Goal: Task Accomplishment & Management: Use online tool/utility

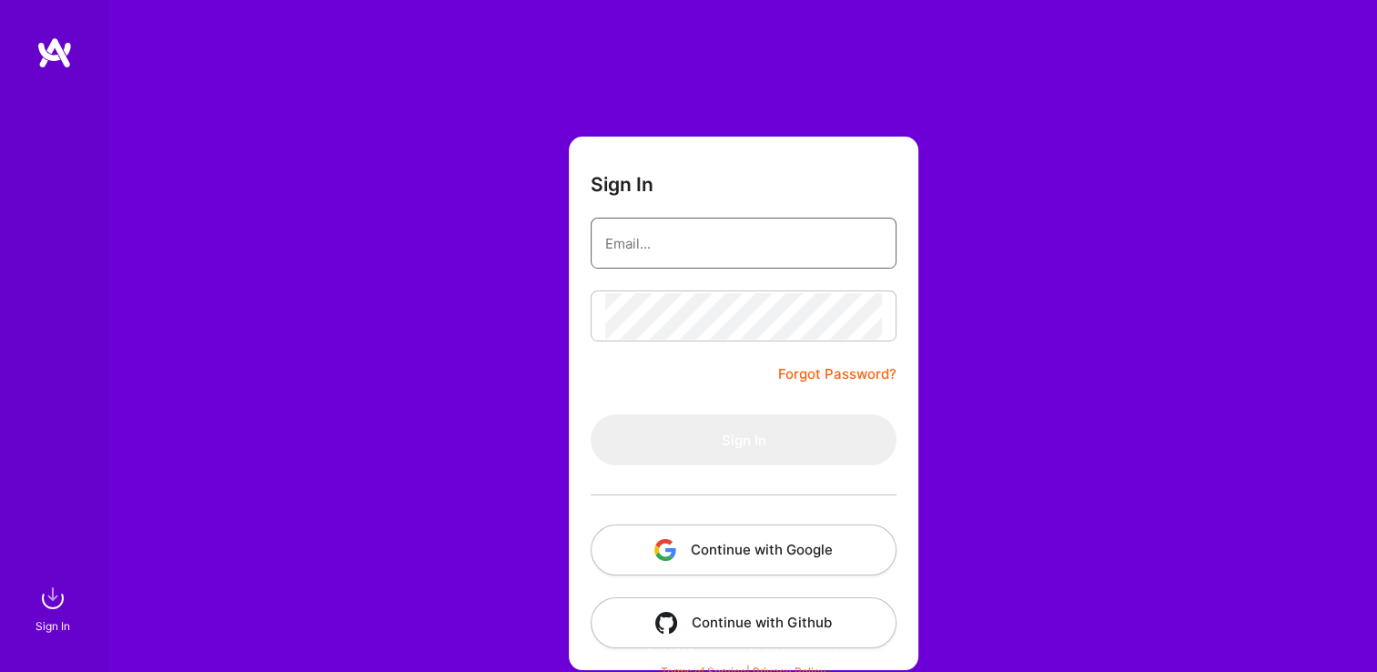
type input "[EMAIL_ADDRESS][DOMAIN_NAME]"
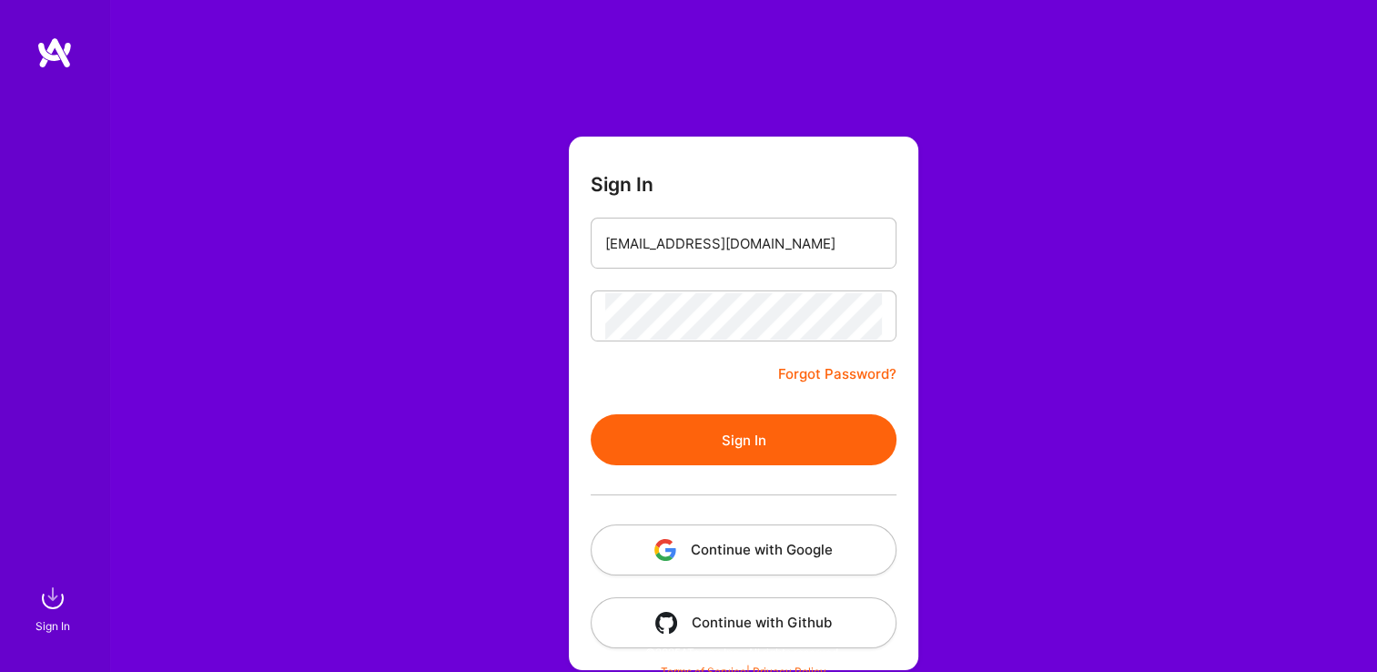
click at [612, 448] on button "Sign In" at bounding box center [744, 439] width 306 height 51
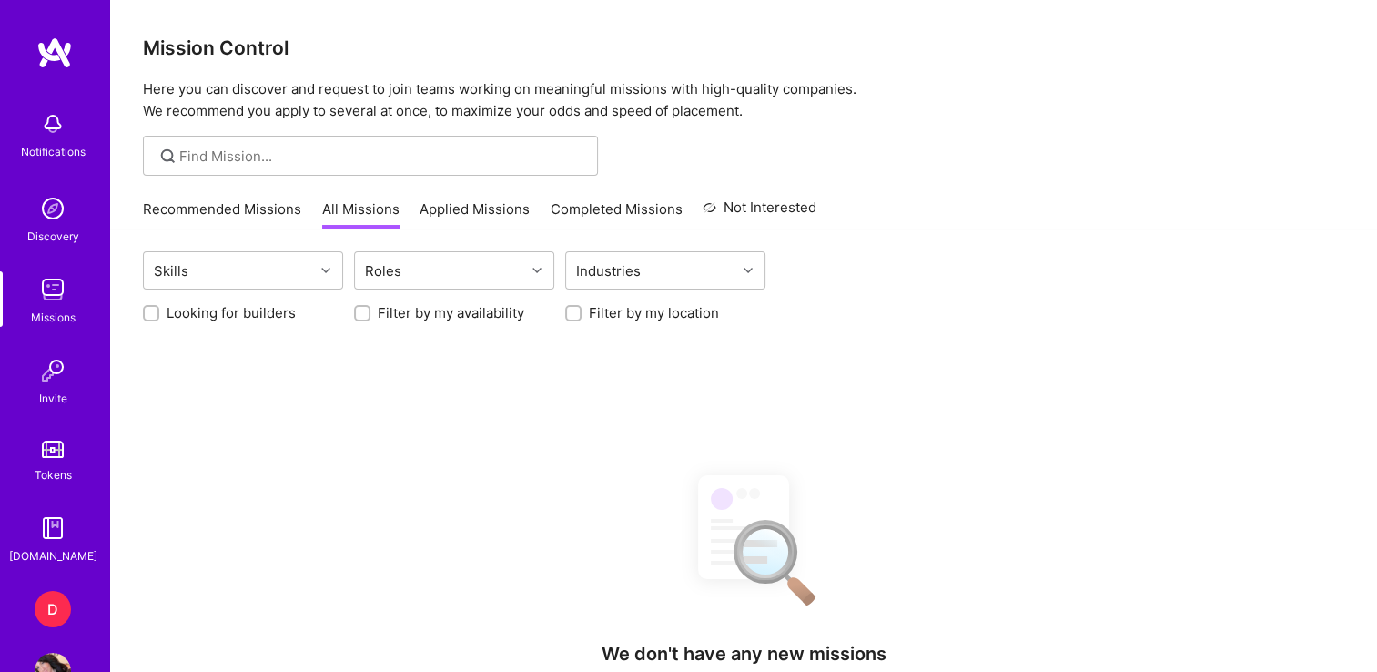
scroll to position [53, 0]
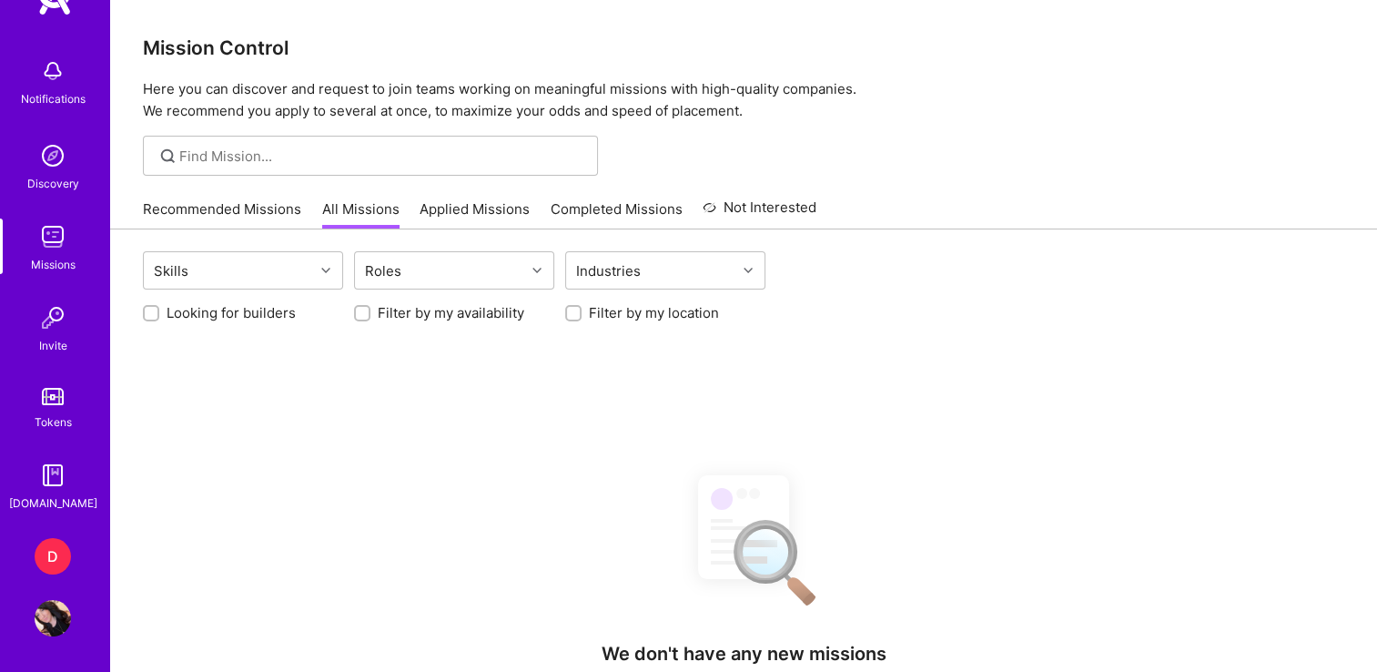
click at [39, 600] on img at bounding box center [53, 618] width 36 height 36
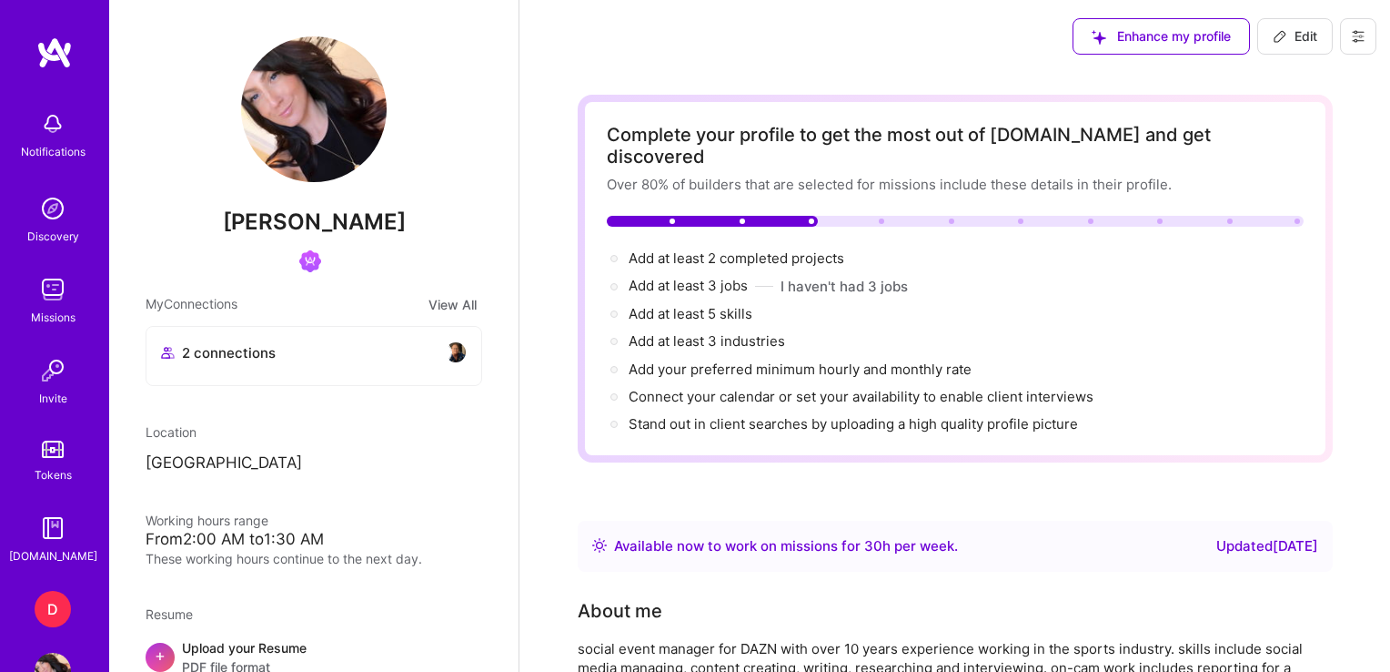
click at [36, 603] on div "D" at bounding box center [53, 609] width 36 height 36
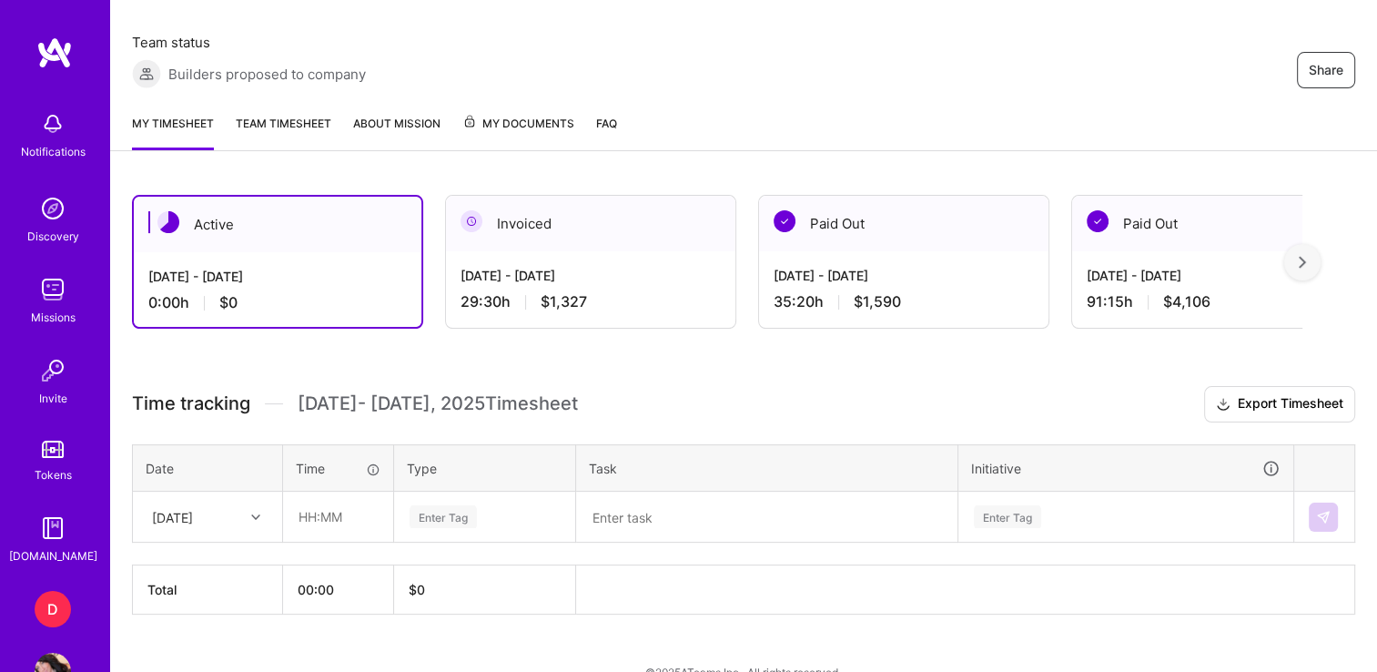
scroll to position [347, 0]
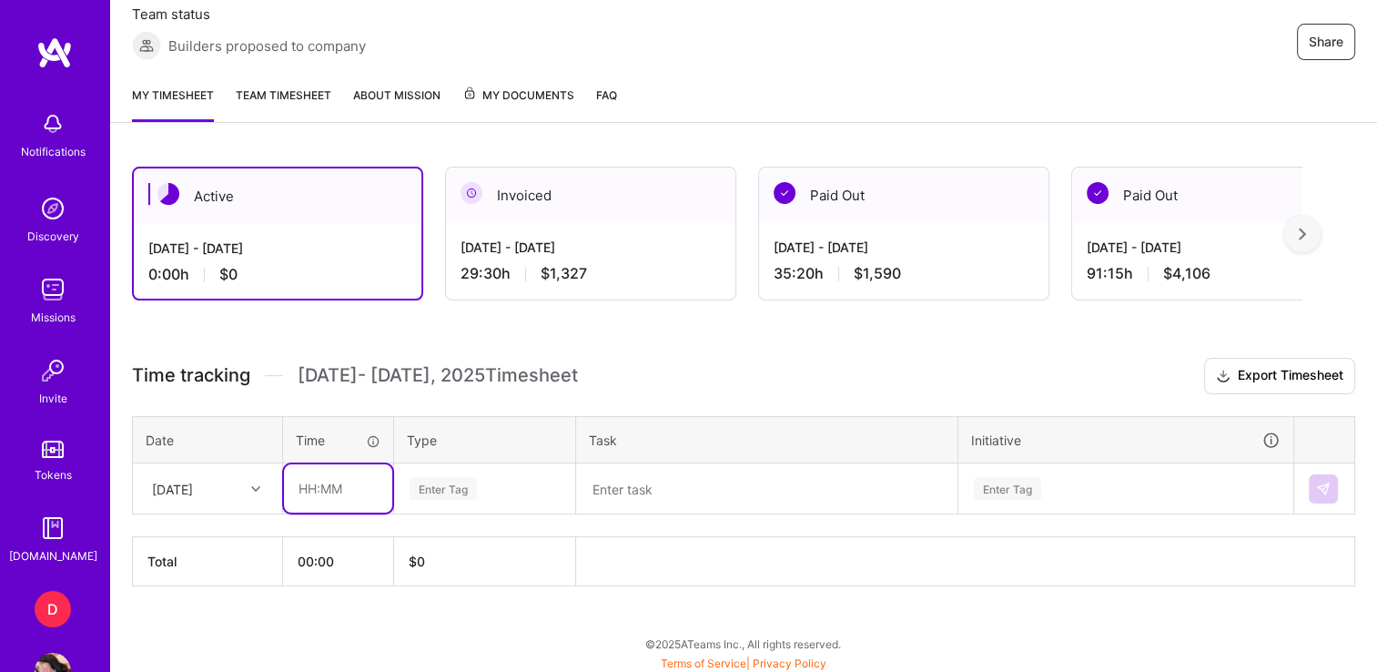
click at [308, 480] on input "text" at bounding box center [338, 488] width 108 height 48
type input "01:20"
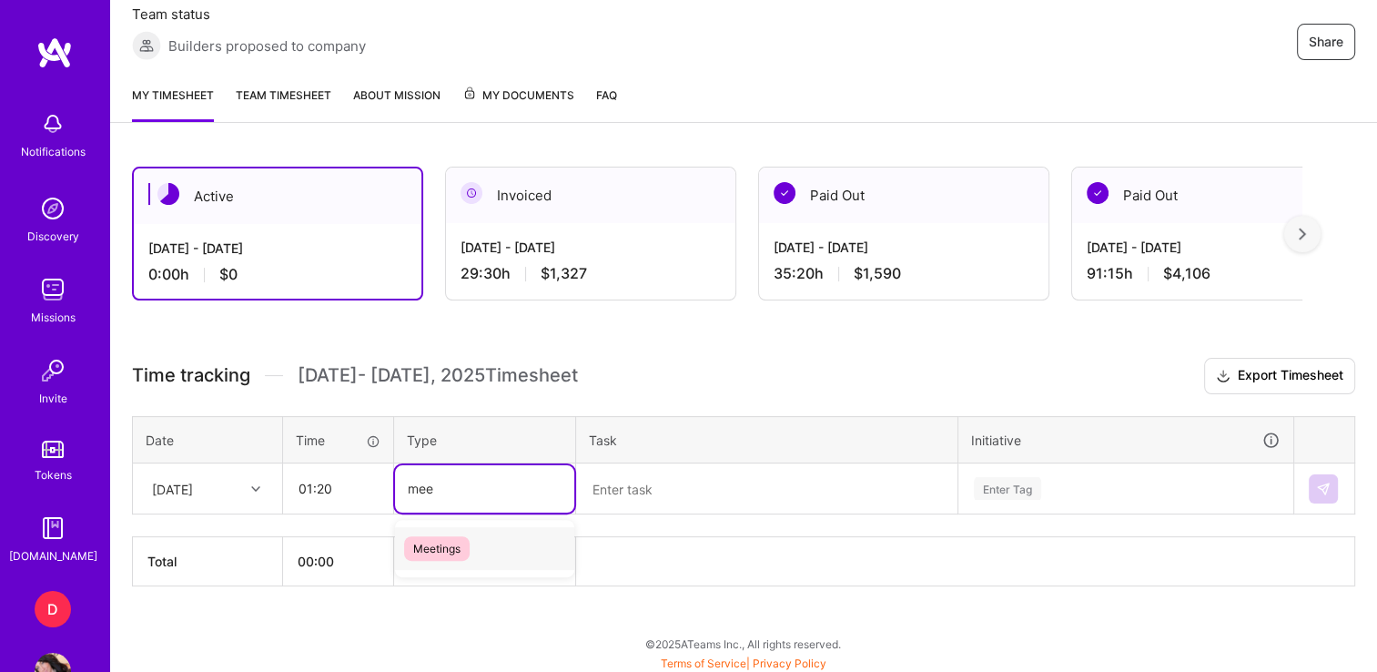
type input "meet"
click at [460, 545] on span "Meetings" at bounding box center [437, 548] width 66 height 25
click at [637, 497] on textarea at bounding box center [767, 488] width 378 height 47
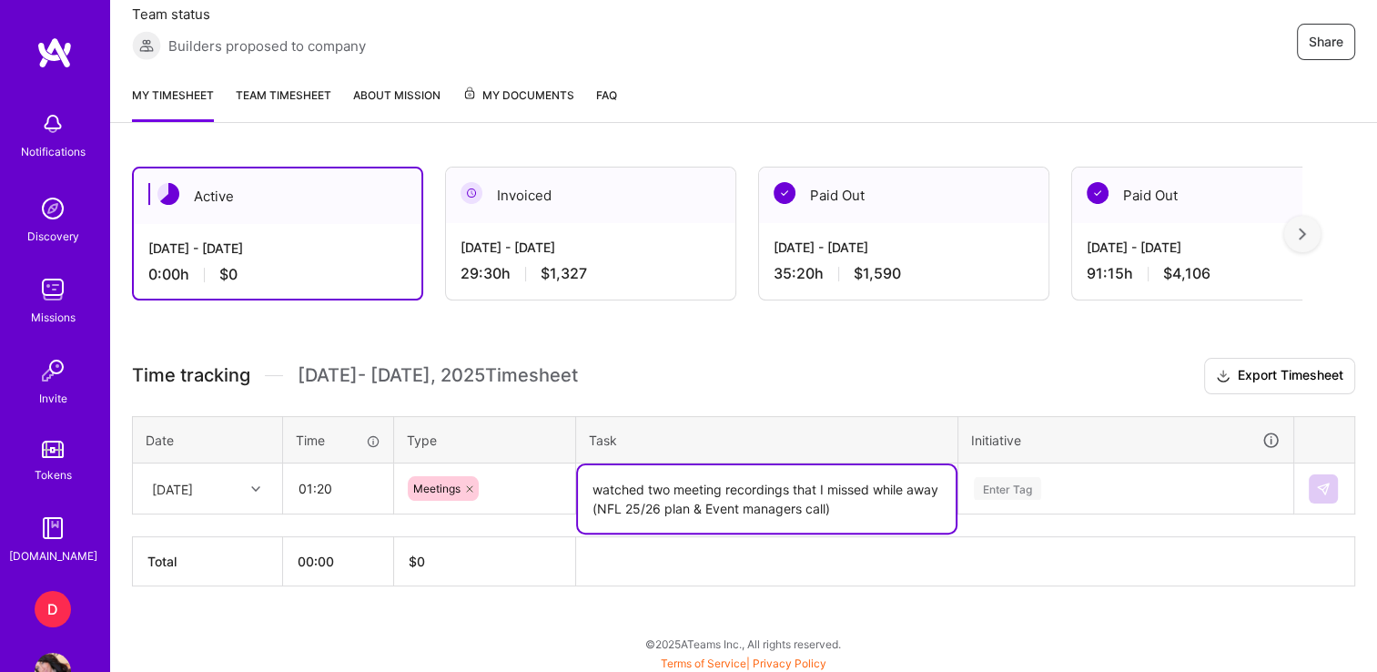
type textarea "watched two meeting recordings that I missed while away (NFL 25/26 plan & Event…"
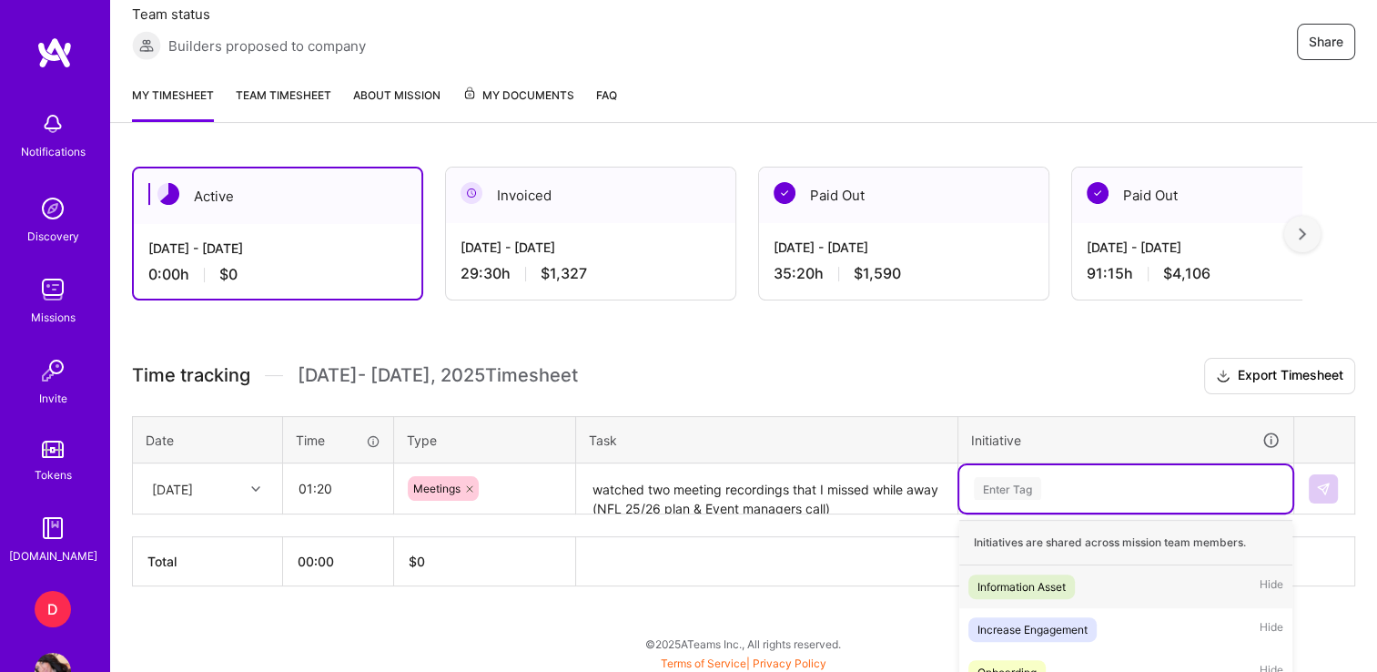
click at [1026, 491] on div "option Information Asset focused, 1 of 30. 30 results available. Use Up and Dow…" at bounding box center [1125, 488] width 333 height 47
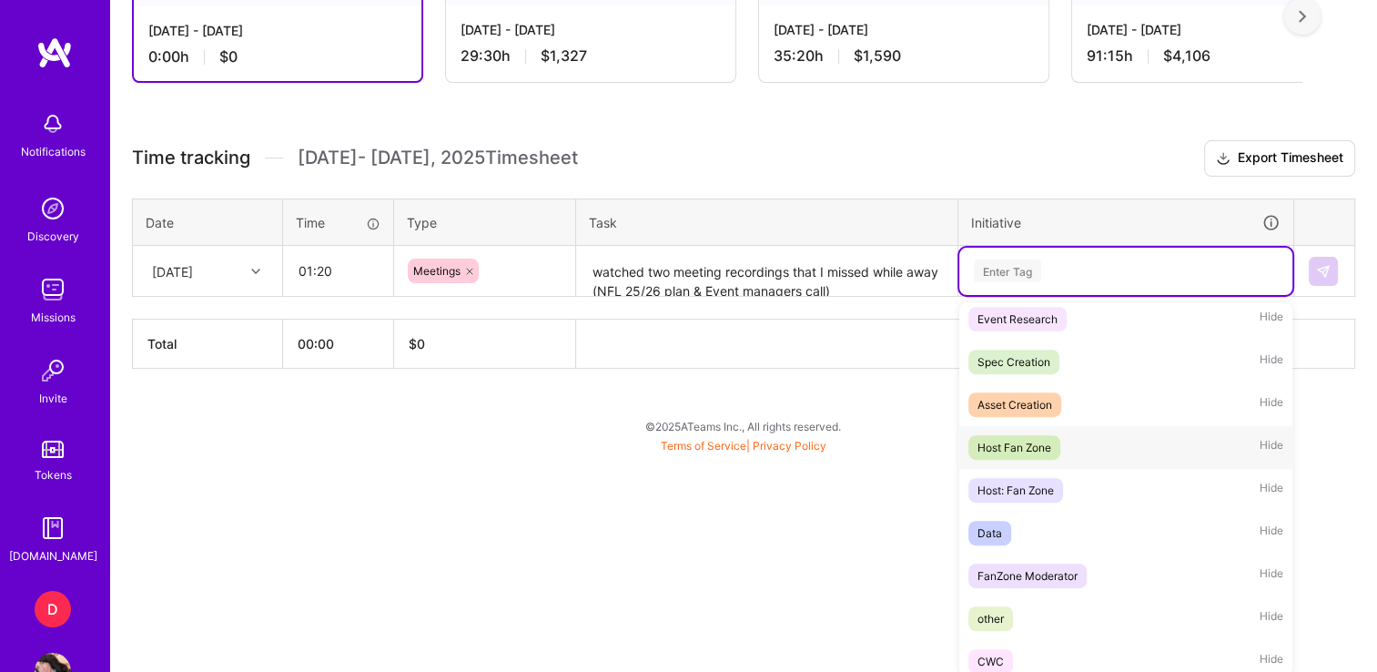
scroll to position [494, 0]
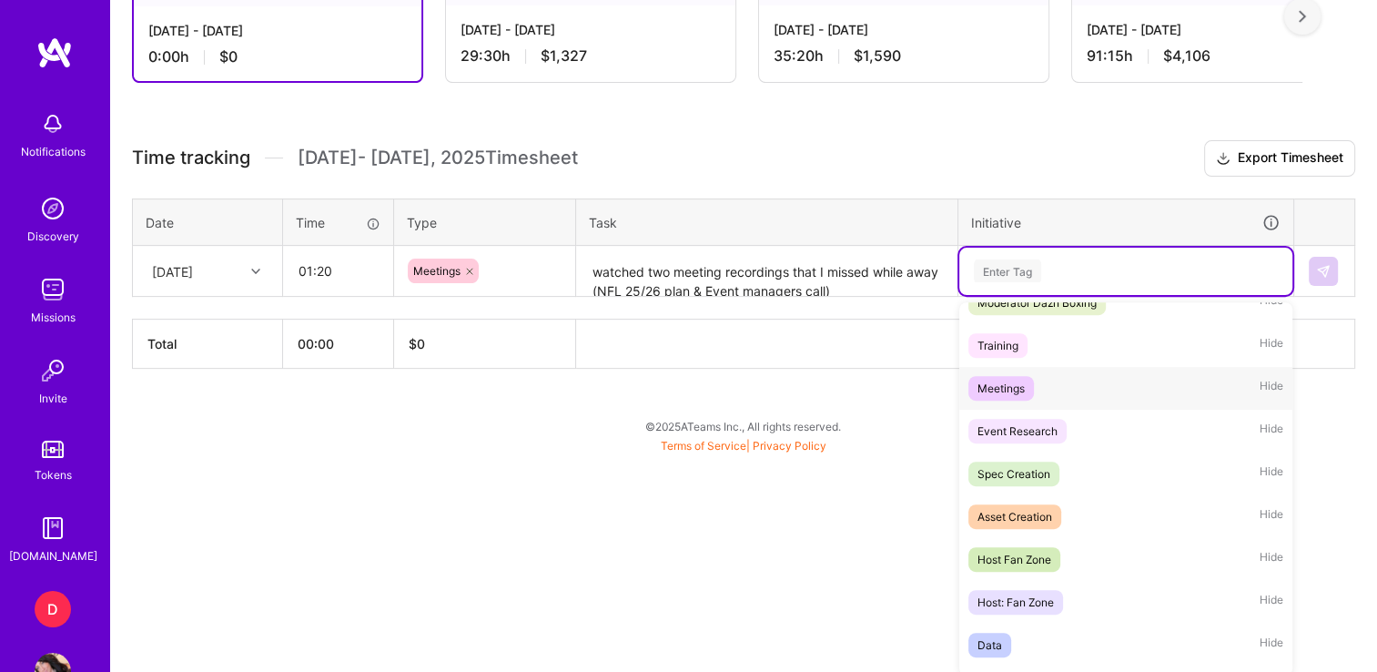
click at [994, 387] on div "Meetings" at bounding box center [1000, 388] width 47 height 19
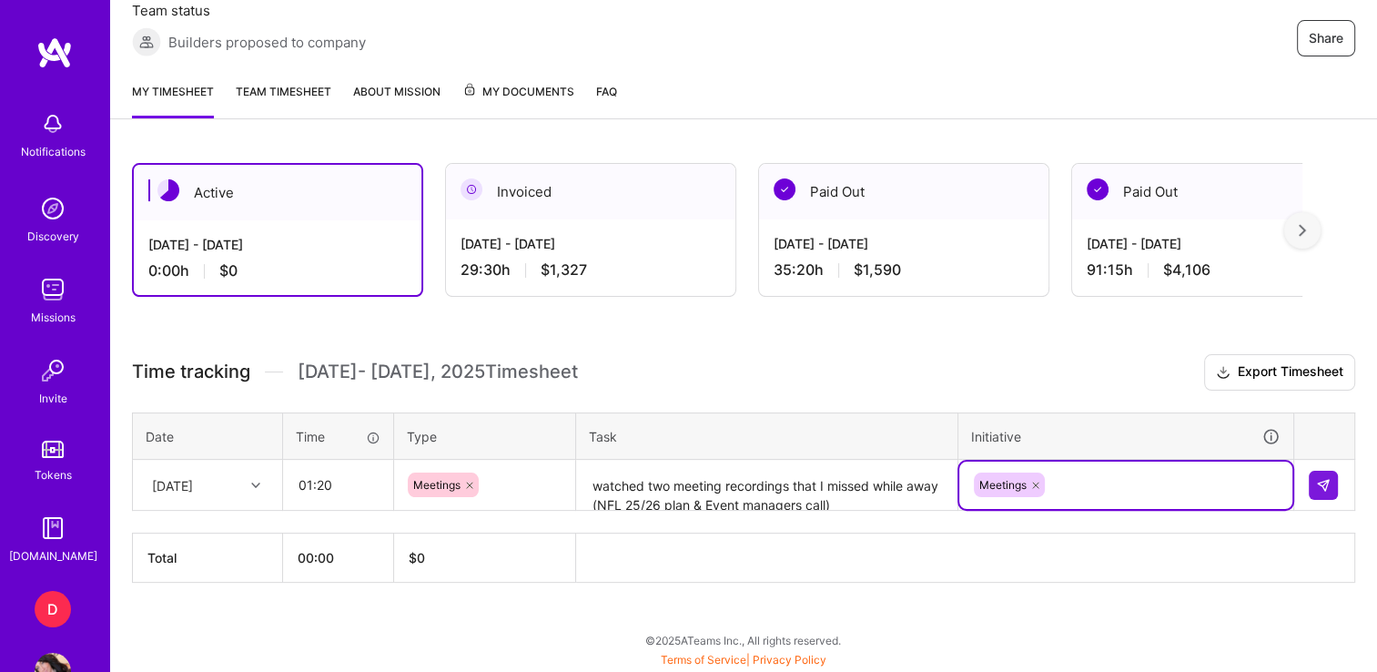
scroll to position [347, 0]
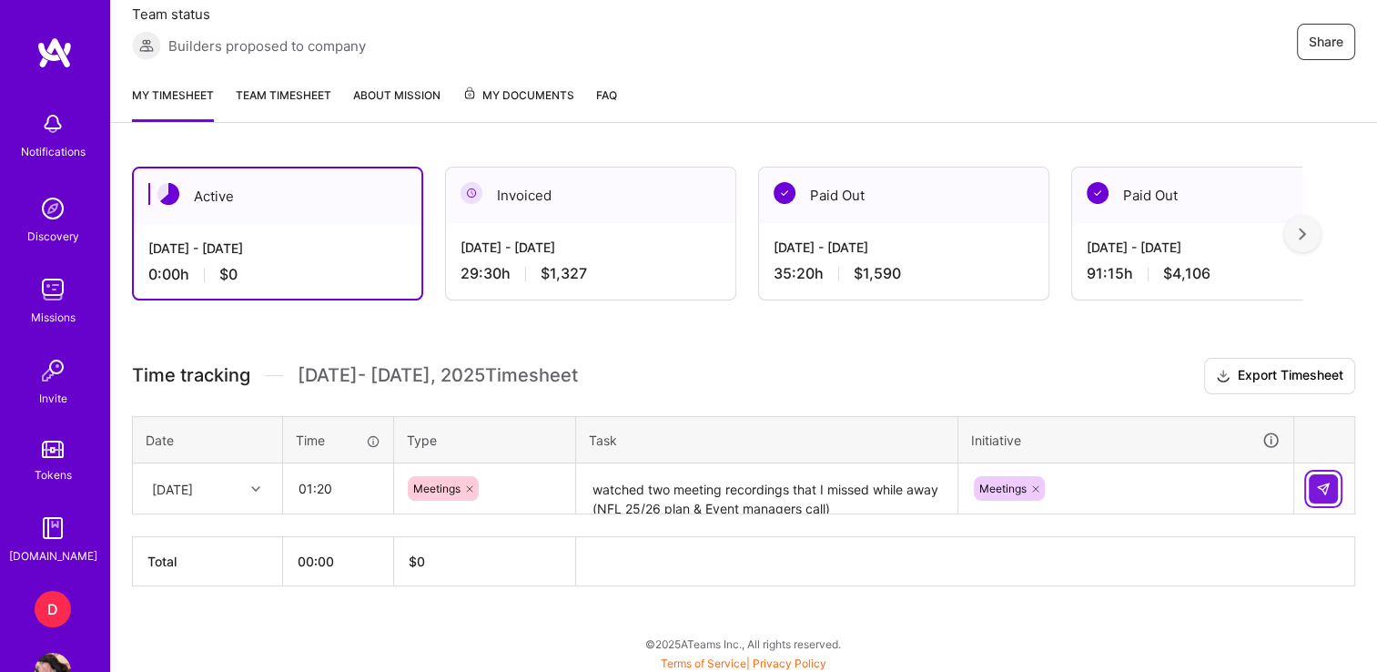
click at [1321, 482] on img at bounding box center [1323, 488] width 15 height 15
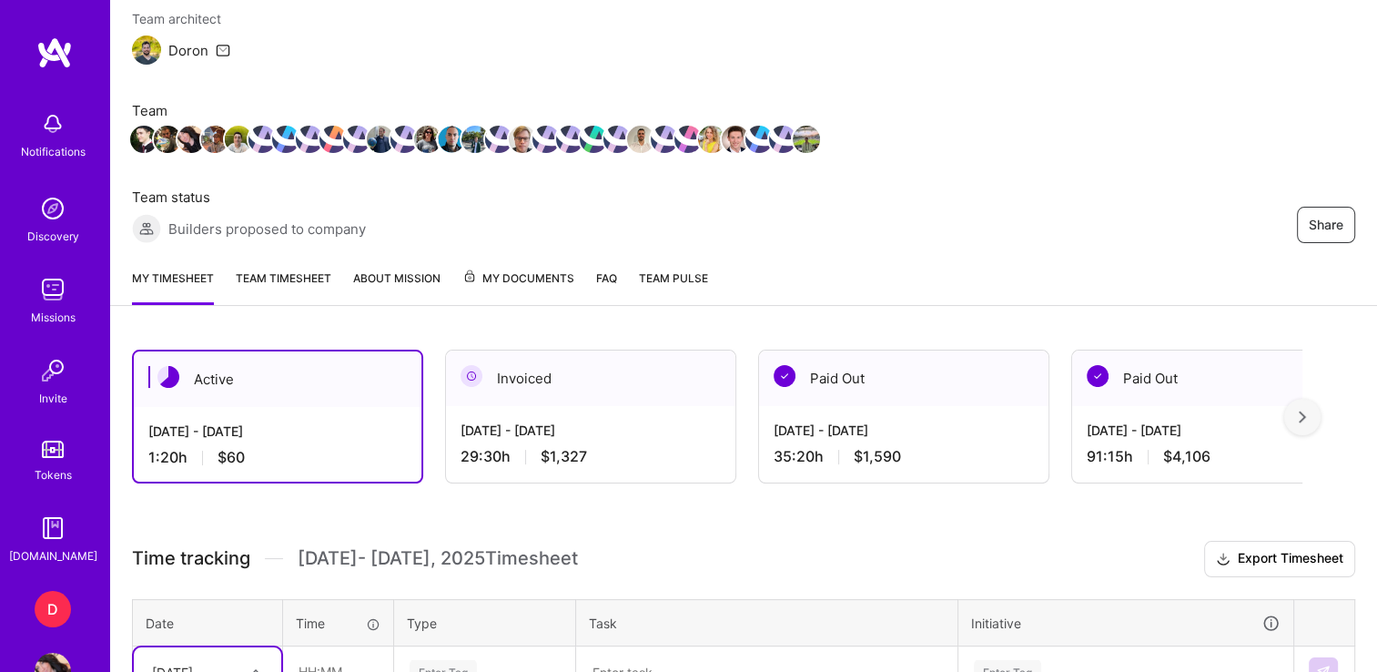
scroll to position [0, 0]
